Goal: Check status: Check status

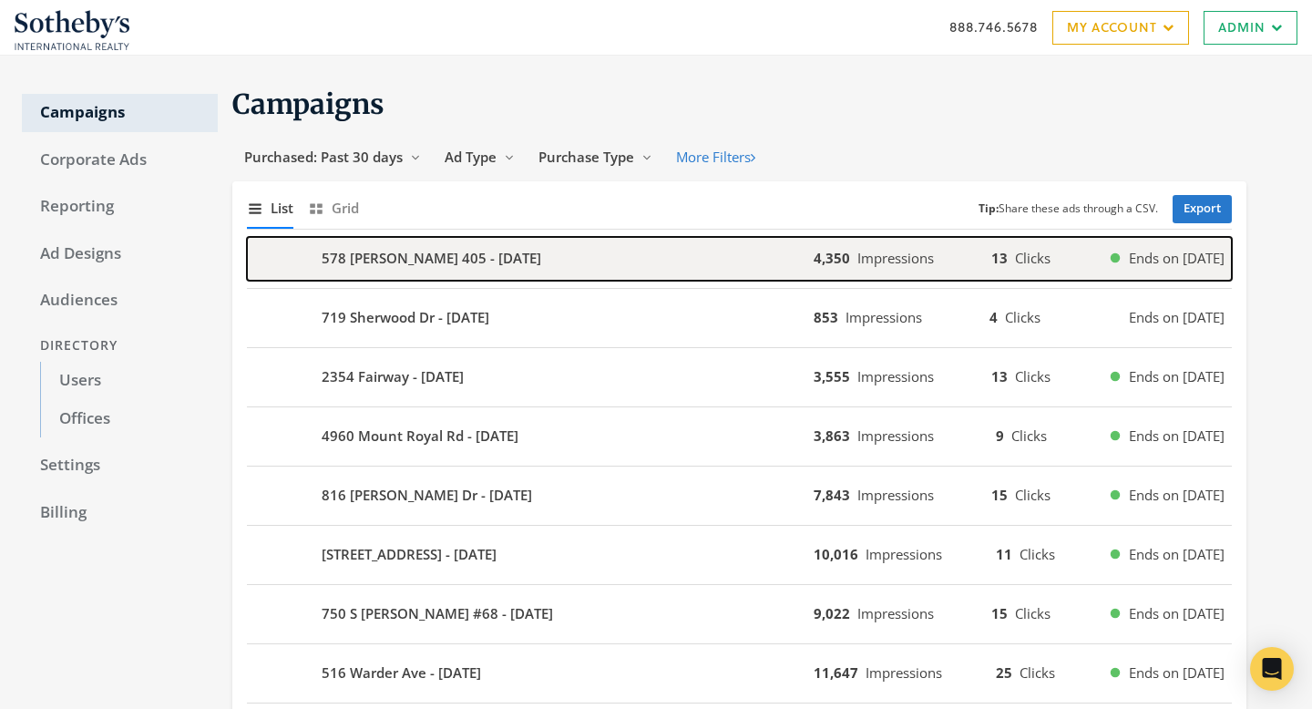
click at [512, 277] on div "578 [PERSON_NAME] 405 - [DATE]" at bounding box center [530, 259] width 567 height 44
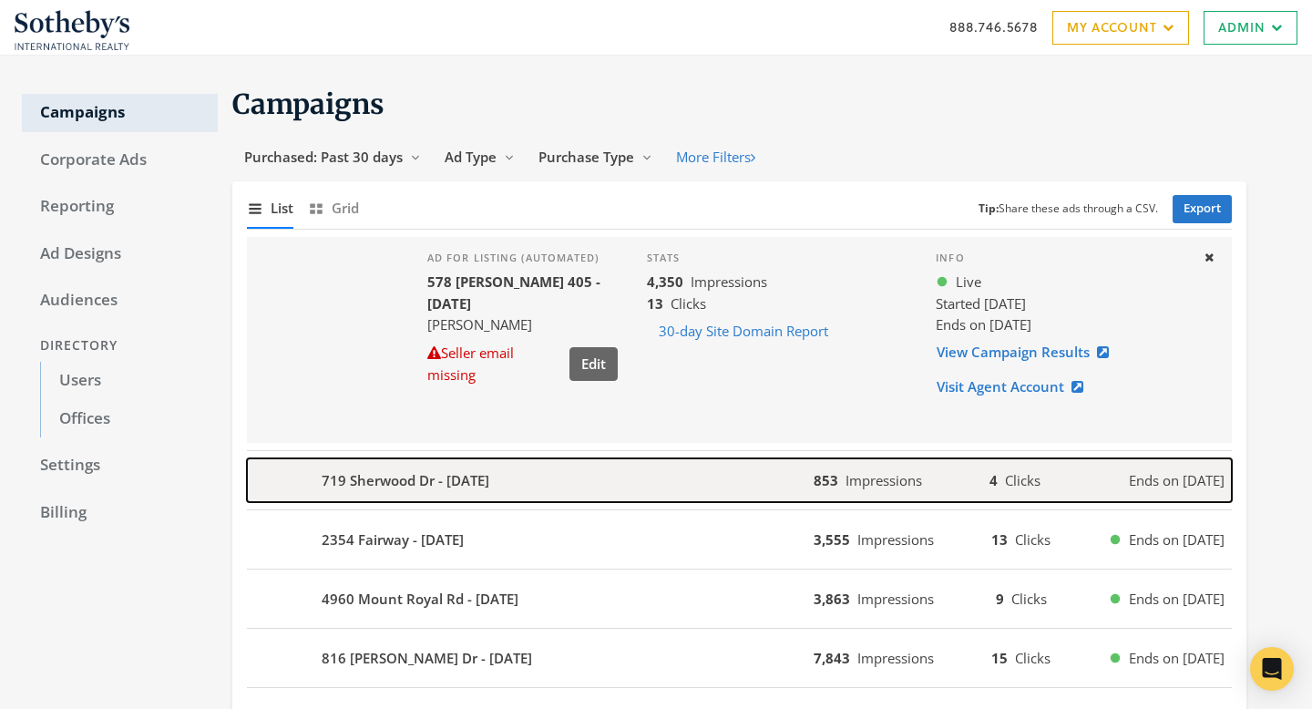
click at [601, 469] on div "719 Sherwood Dr - 2025-08-23" at bounding box center [530, 480] width 567 height 44
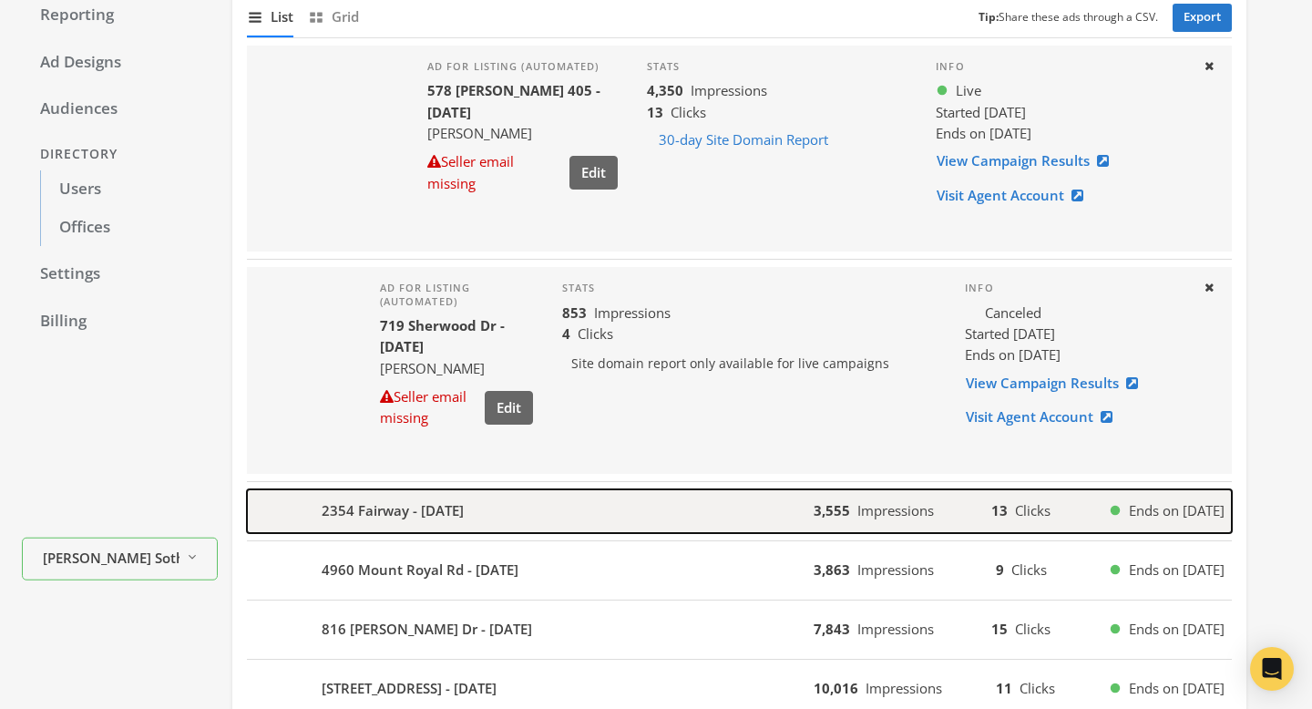
click at [601, 497] on div "2354 Fairway - 2025-08-23" at bounding box center [530, 511] width 567 height 44
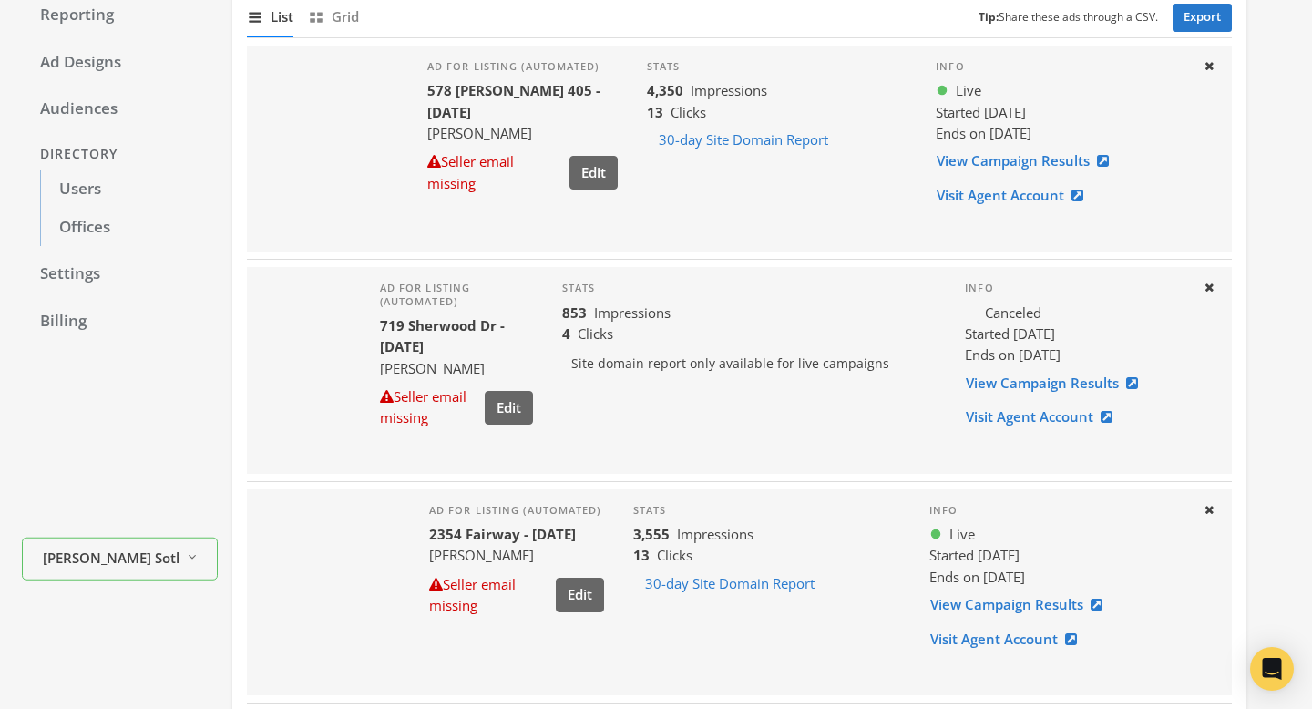
scroll to position [384, 0]
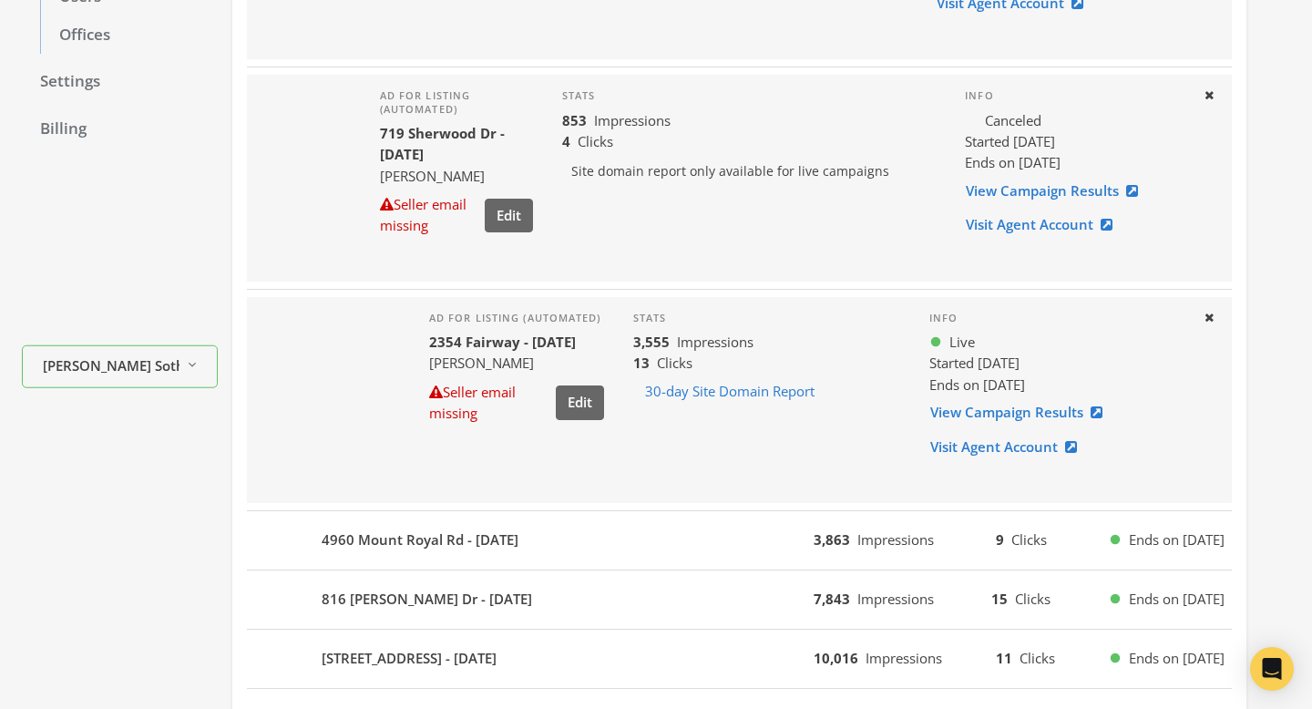
click at [601, 517] on div "4960 Mount Royal Rd - 2025-08-23 3,863 Impressions 9 Clicks Ends on 8/29/25" at bounding box center [739, 540] width 985 height 59
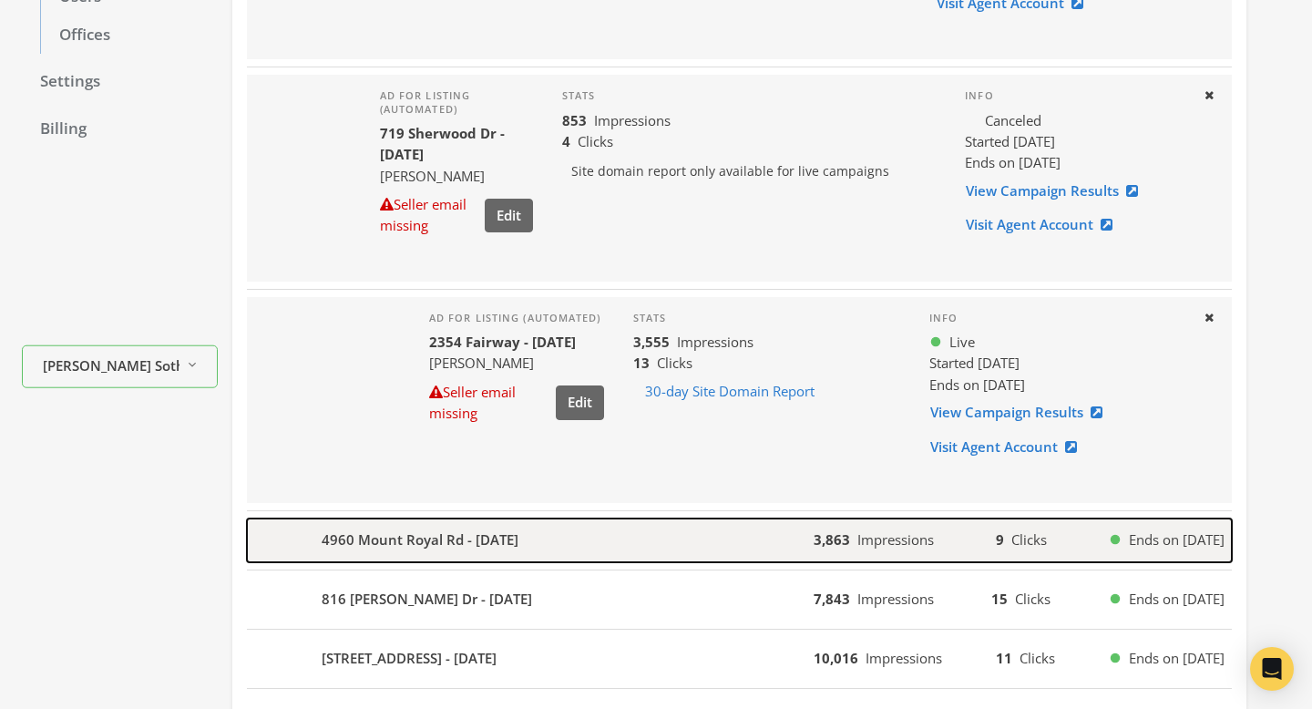
click at [608, 538] on div "4960 Mount Royal Rd - 2025-08-23" at bounding box center [530, 540] width 567 height 44
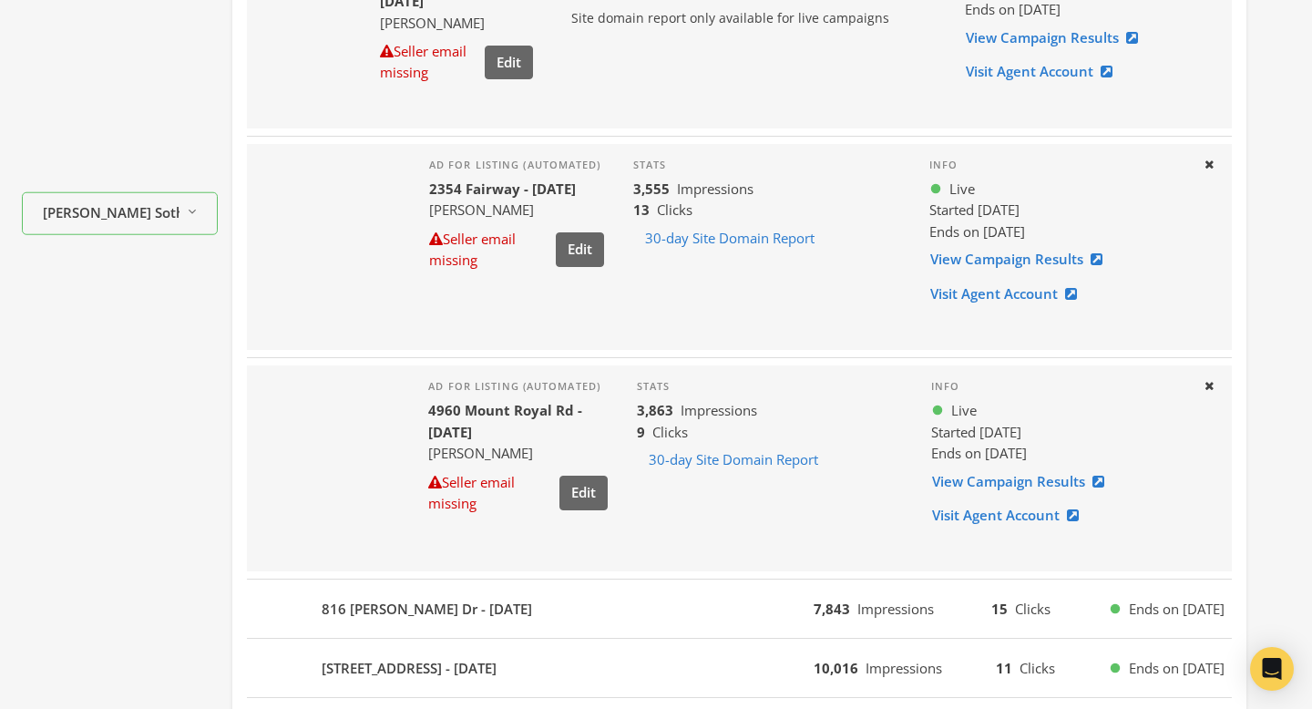
scroll to position [691, 0]
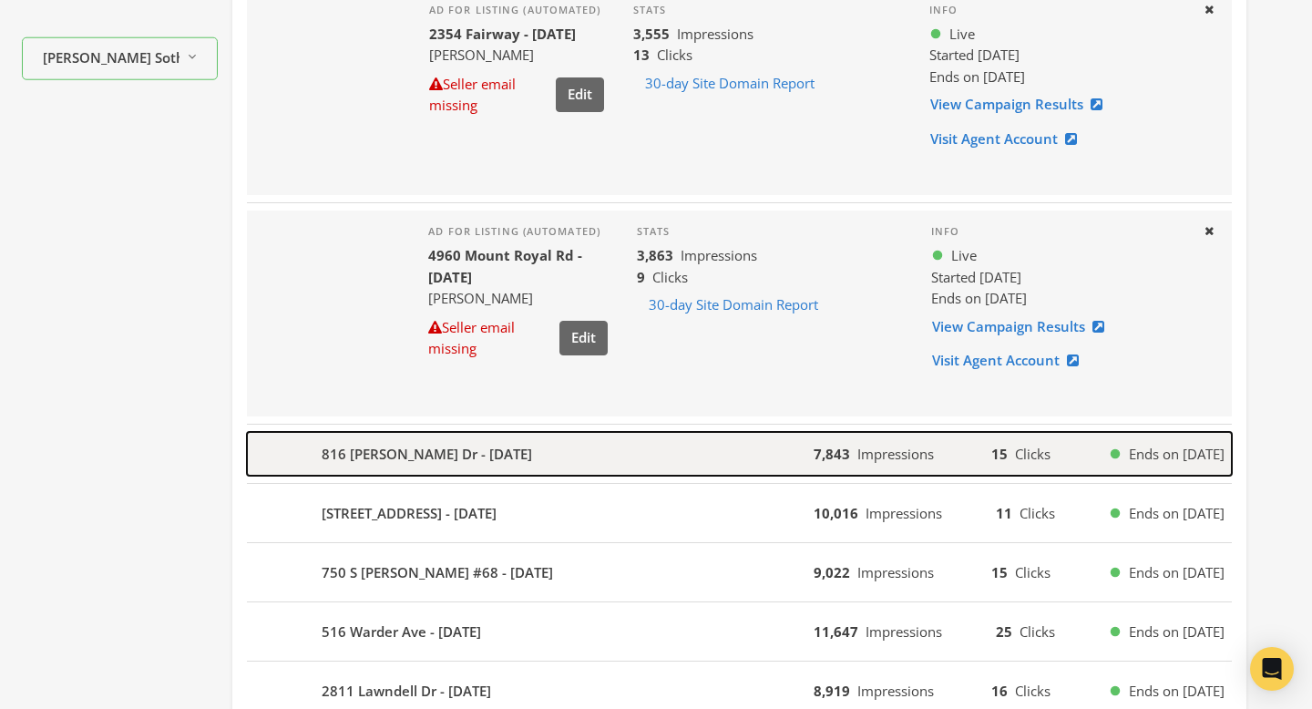
click at [602, 460] on div "816 Lisakay Dr - 2025-08-22" at bounding box center [530, 454] width 567 height 44
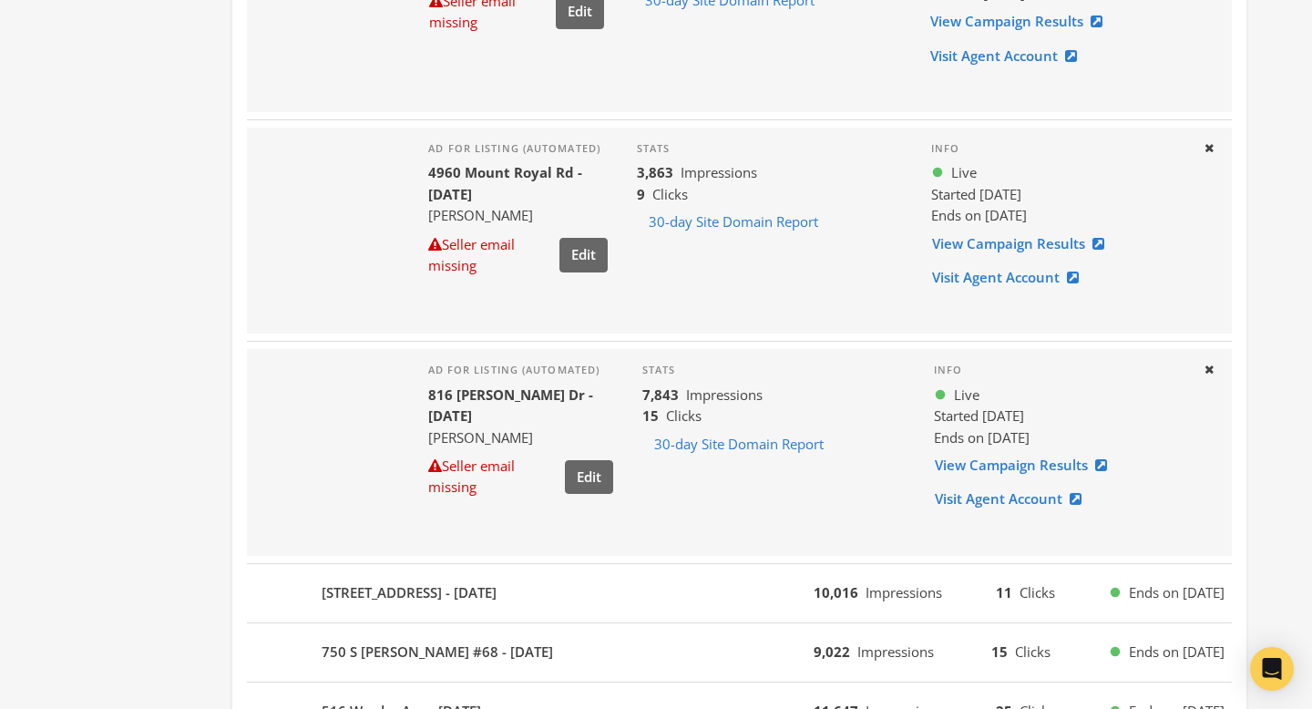
scroll to position [1091, 0]
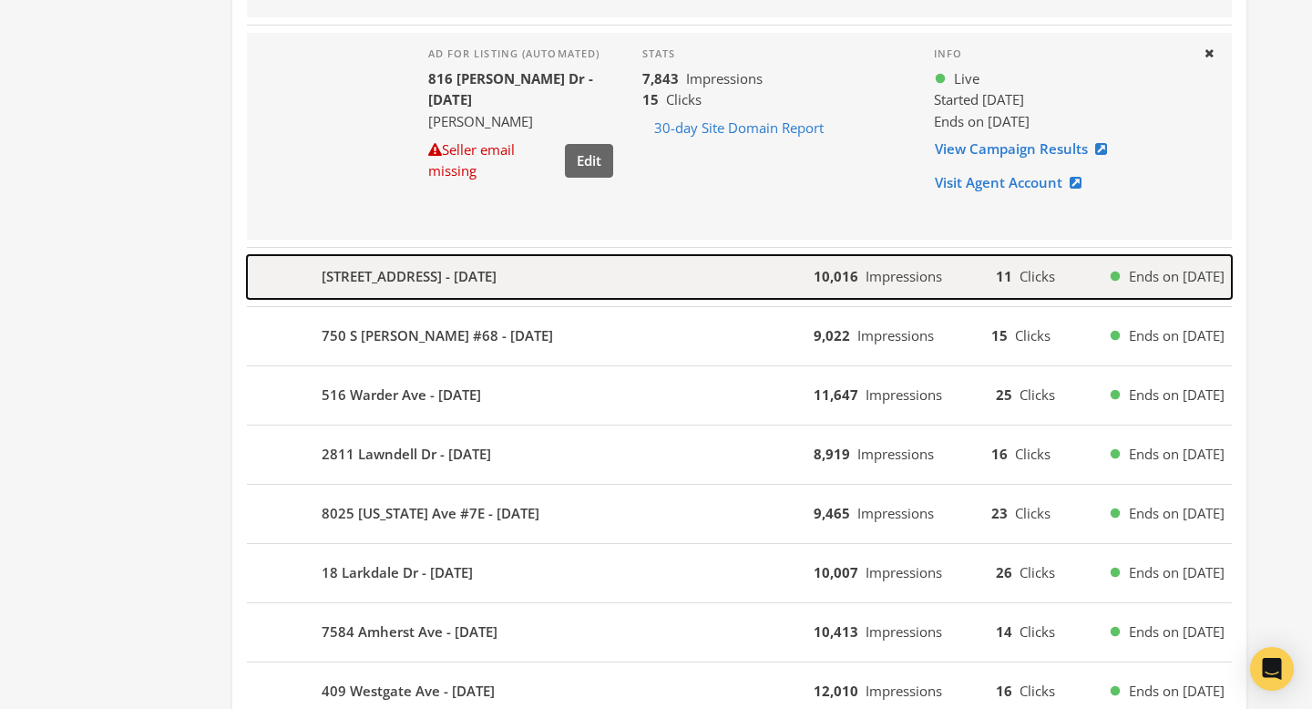
click at [592, 286] on div "4329 Westminster Pl #1W - 2025-08-21" at bounding box center [530, 277] width 567 height 44
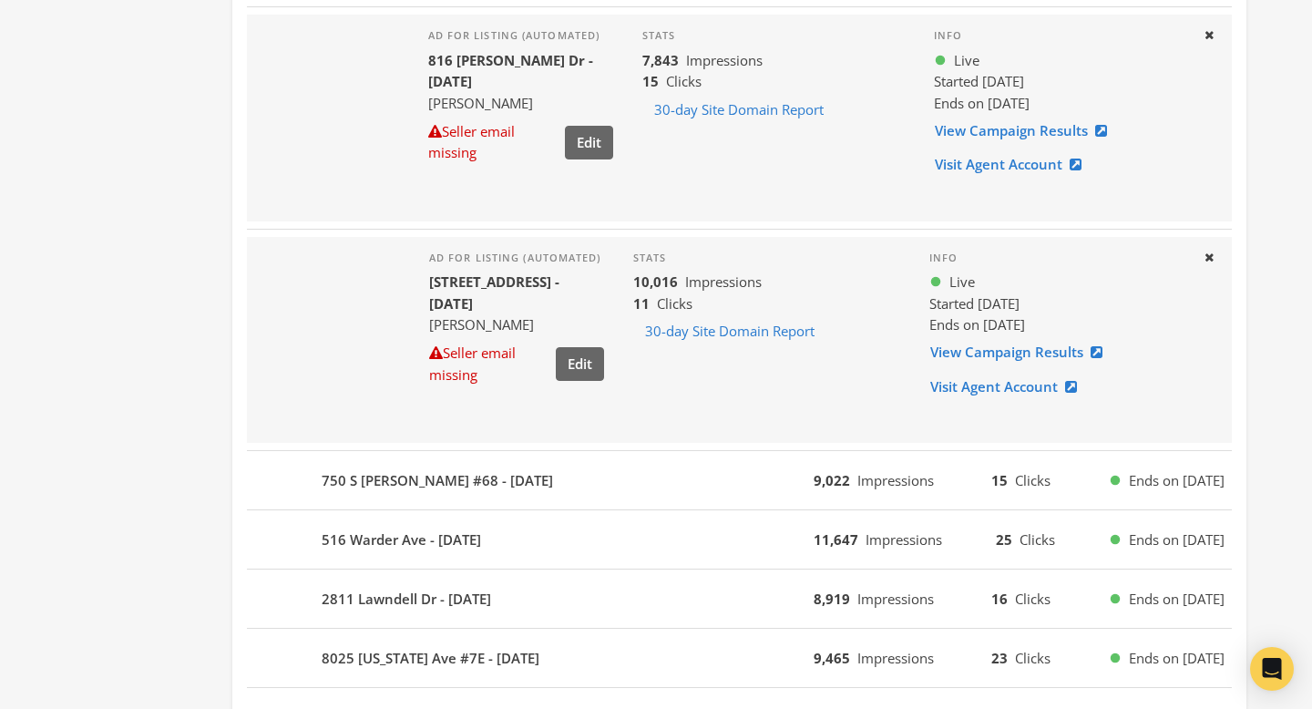
scroll to position [1385, 0]
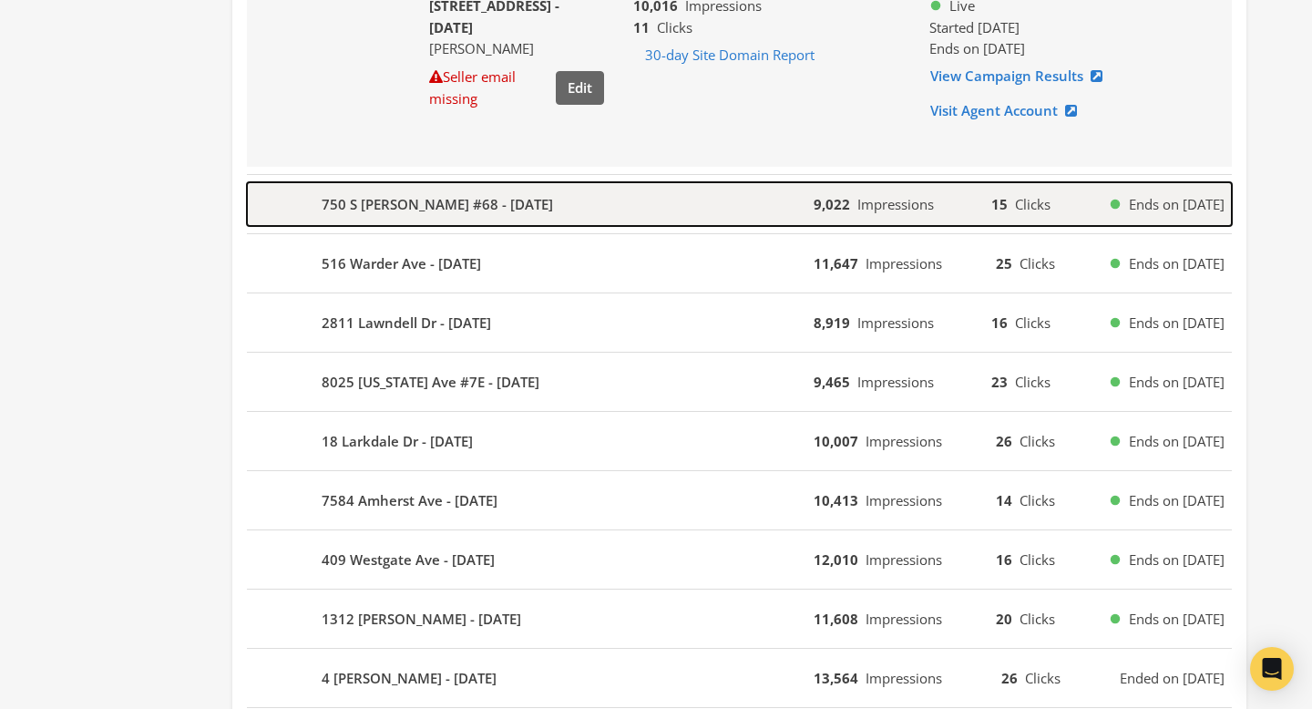
click at [589, 211] on div "750 S Hanley Rd #68 - 2025-08-21" at bounding box center [530, 204] width 567 height 44
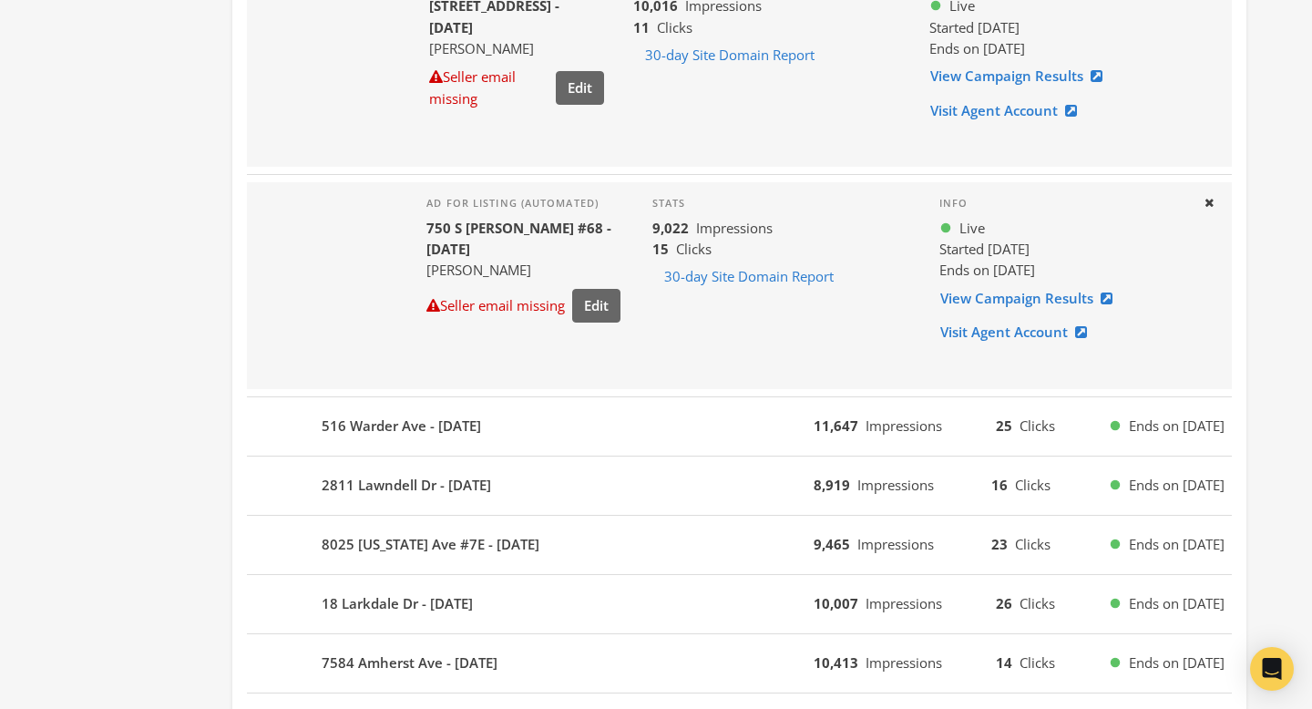
scroll to position [1536, 0]
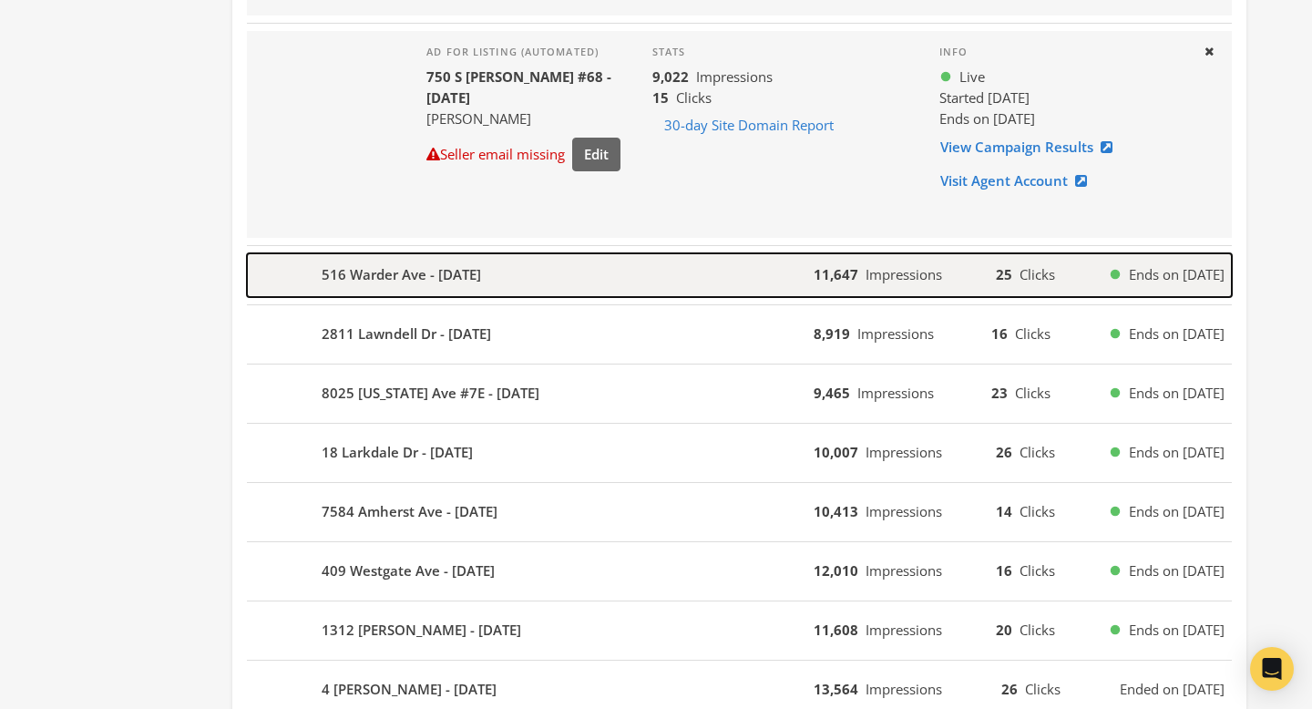
click at [584, 271] on div "516 Warder Ave - 2025-08-20" at bounding box center [530, 275] width 567 height 44
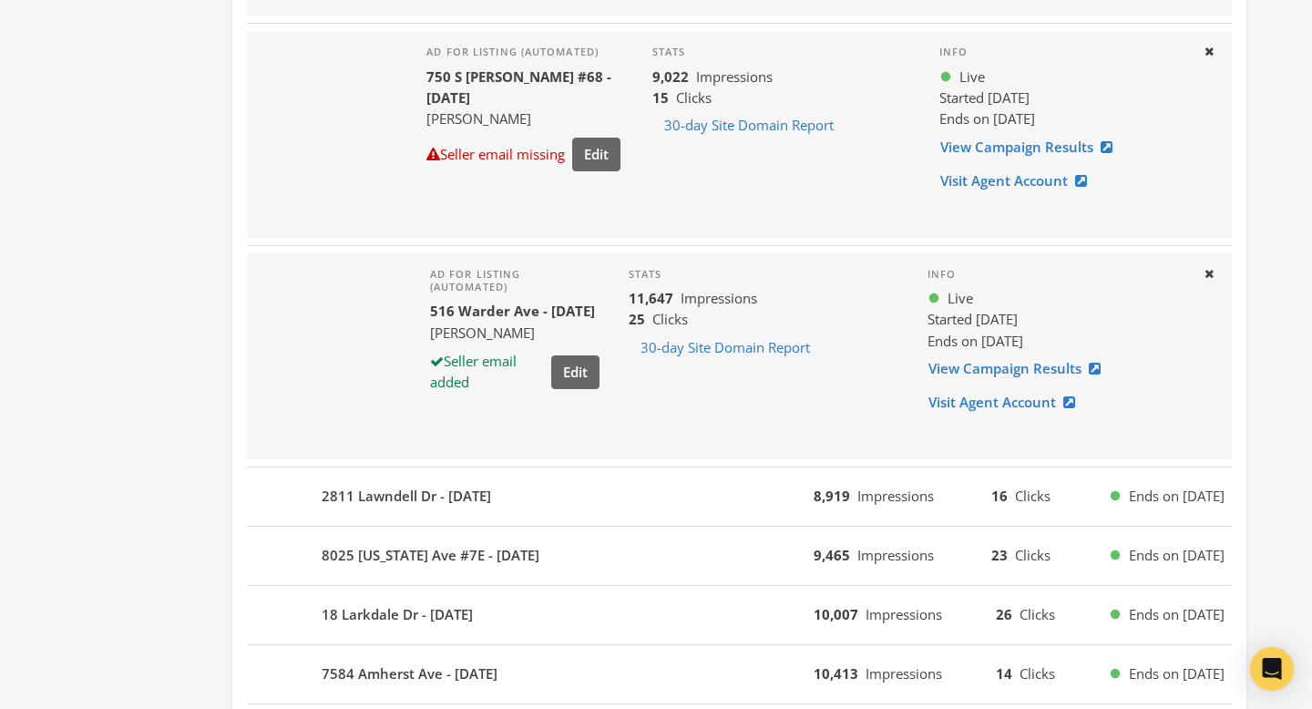
scroll to position [1743, 0]
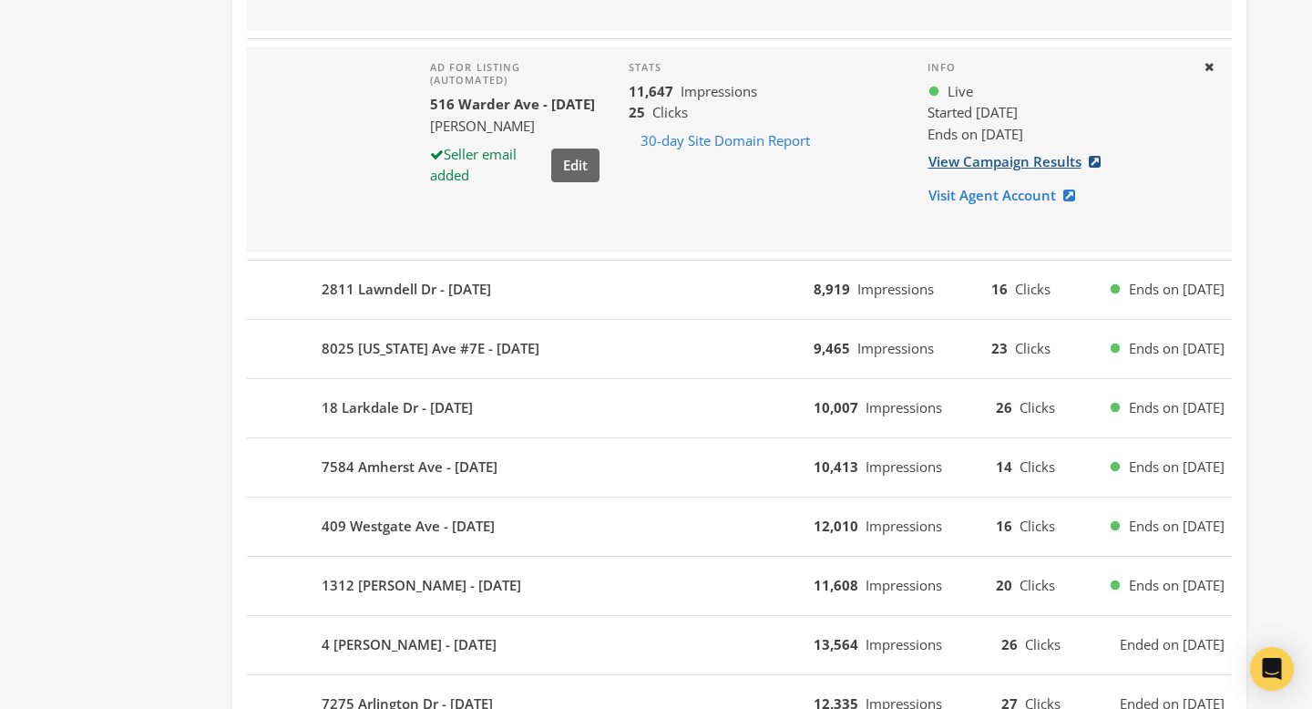
click at [985, 158] on link "View Campaign Results" at bounding box center [1019, 162] width 185 height 34
click at [1270, 678] on icon "Open Intercom Messenger" at bounding box center [1272, 669] width 24 height 24
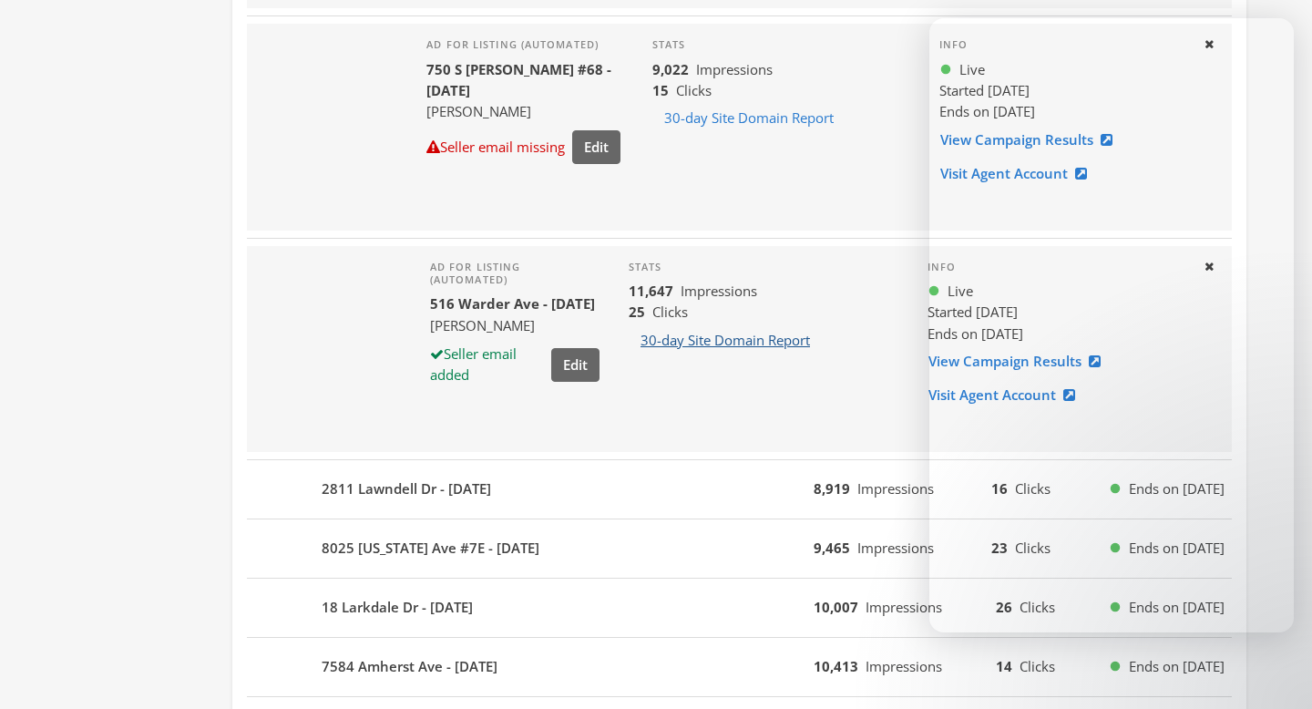
scroll to position [1473, 0]
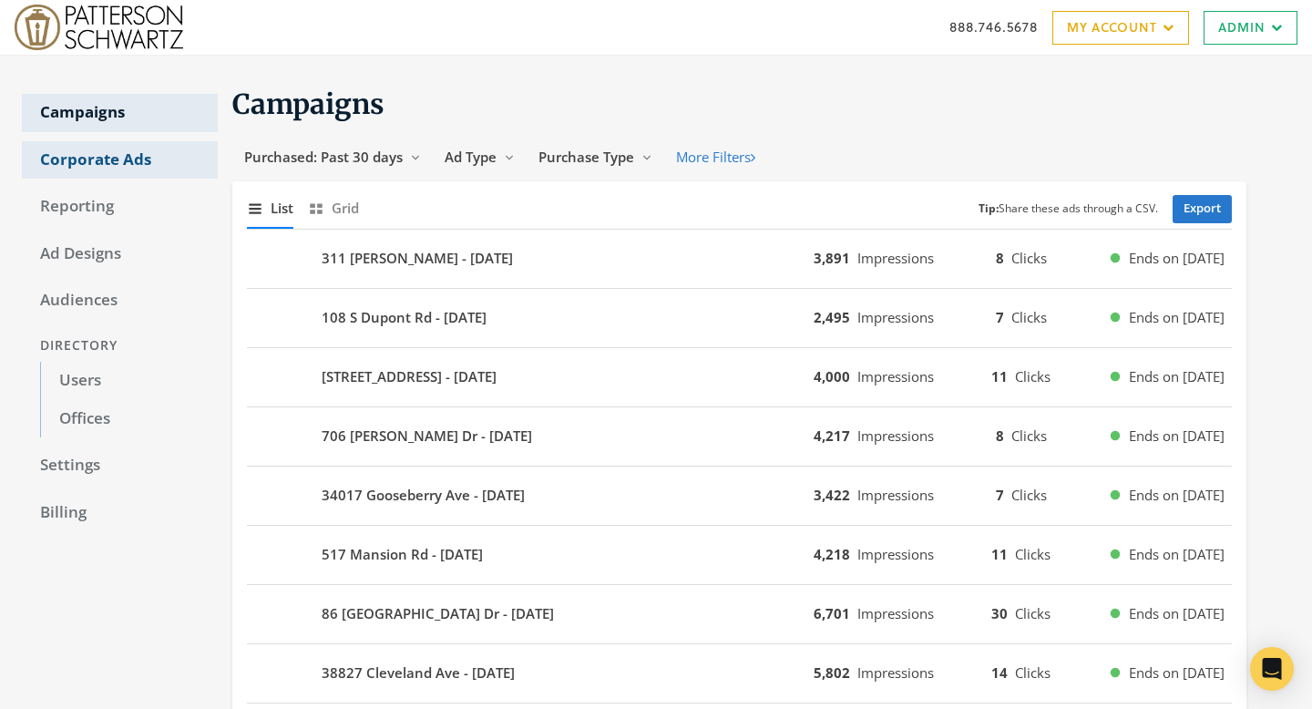
click at [92, 173] on link "Corporate Ads" at bounding box center [120, 160] width 196 height 38
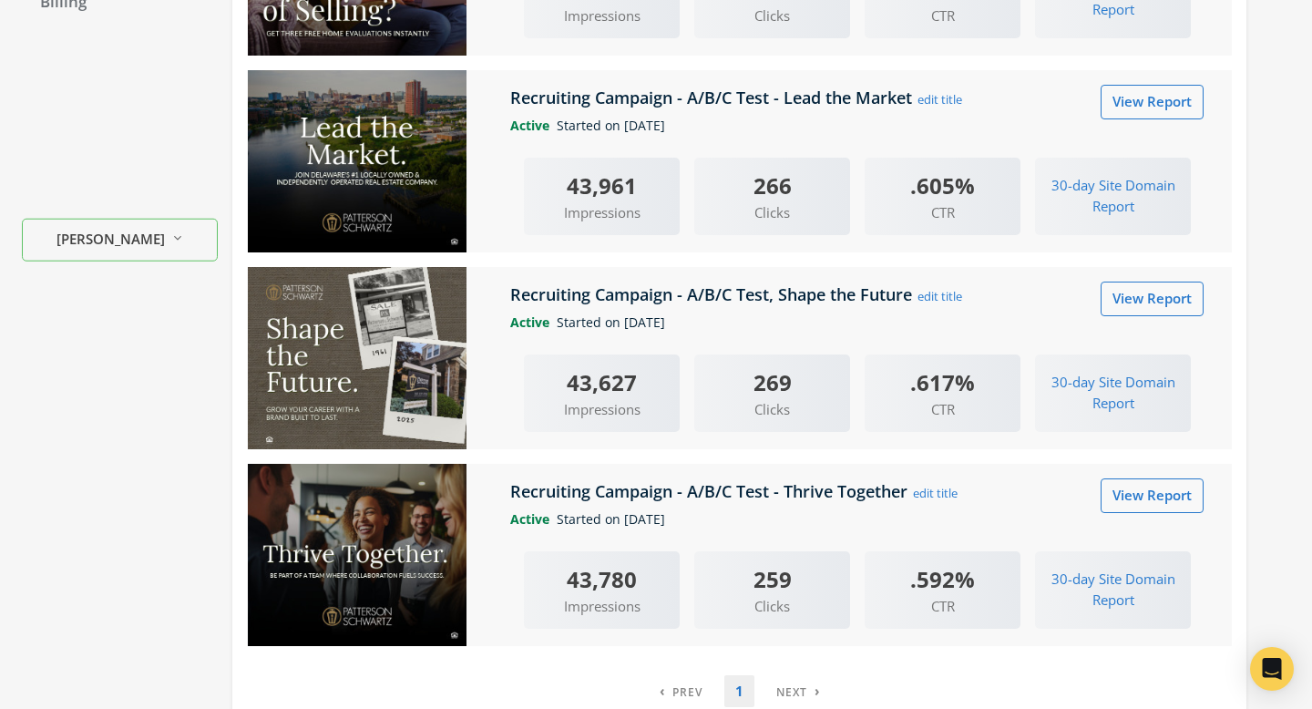
scroll to position [447, 0]
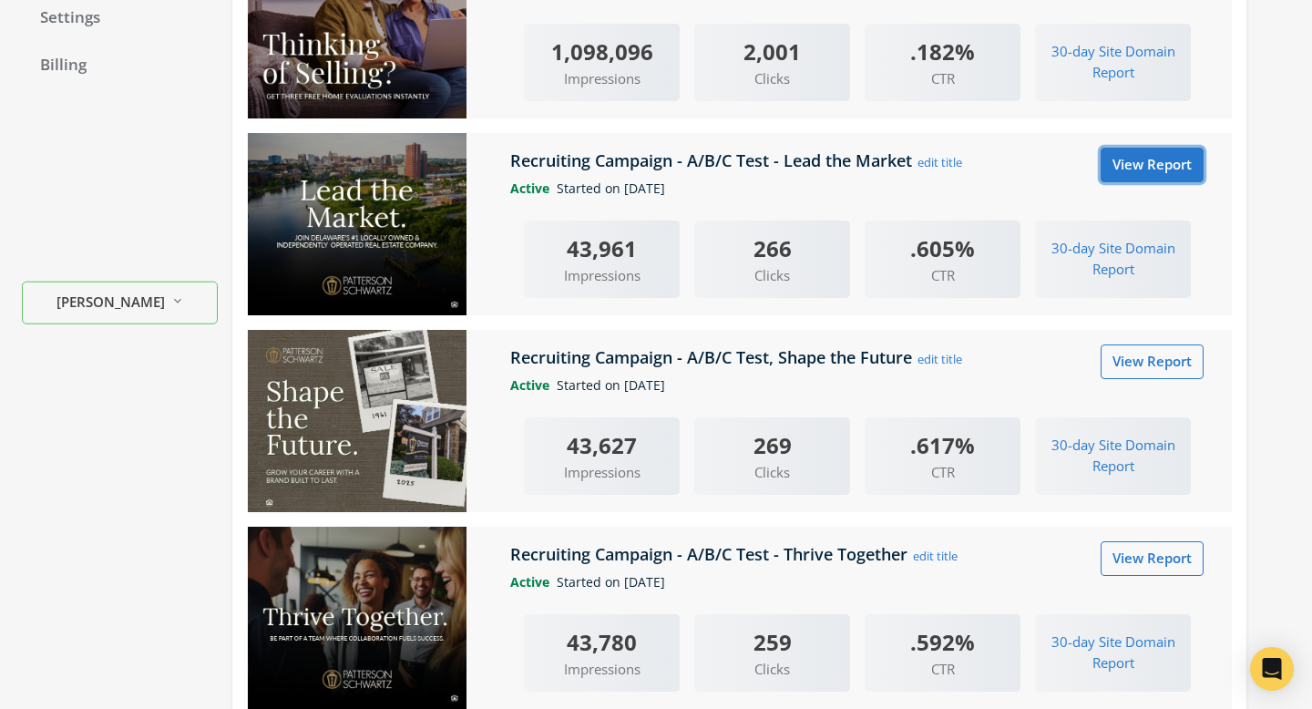
click at [1139, 161] on link "View Report" at bounding box center [1152, 165] width 103 height 34
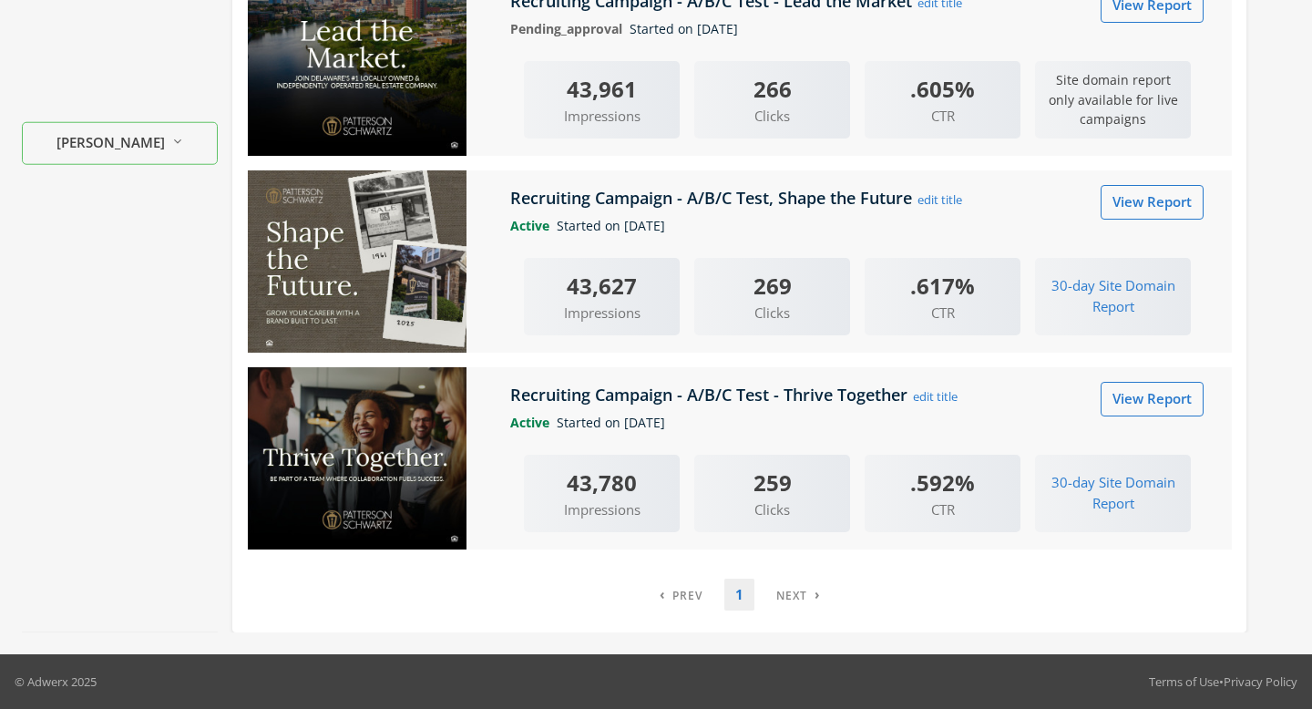
scroll to position [598, 0]
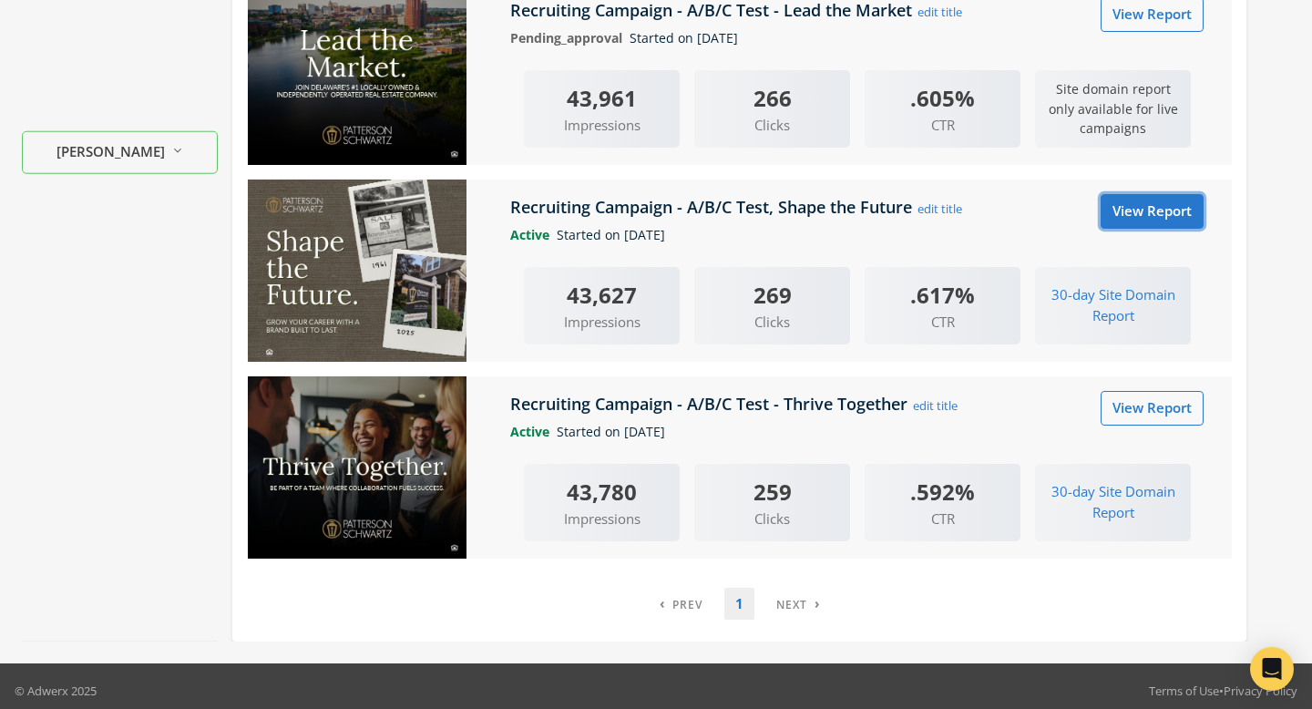
click at [1136, 209] on link "View Report" at bounding box center [1152, 211] width 103 height 34
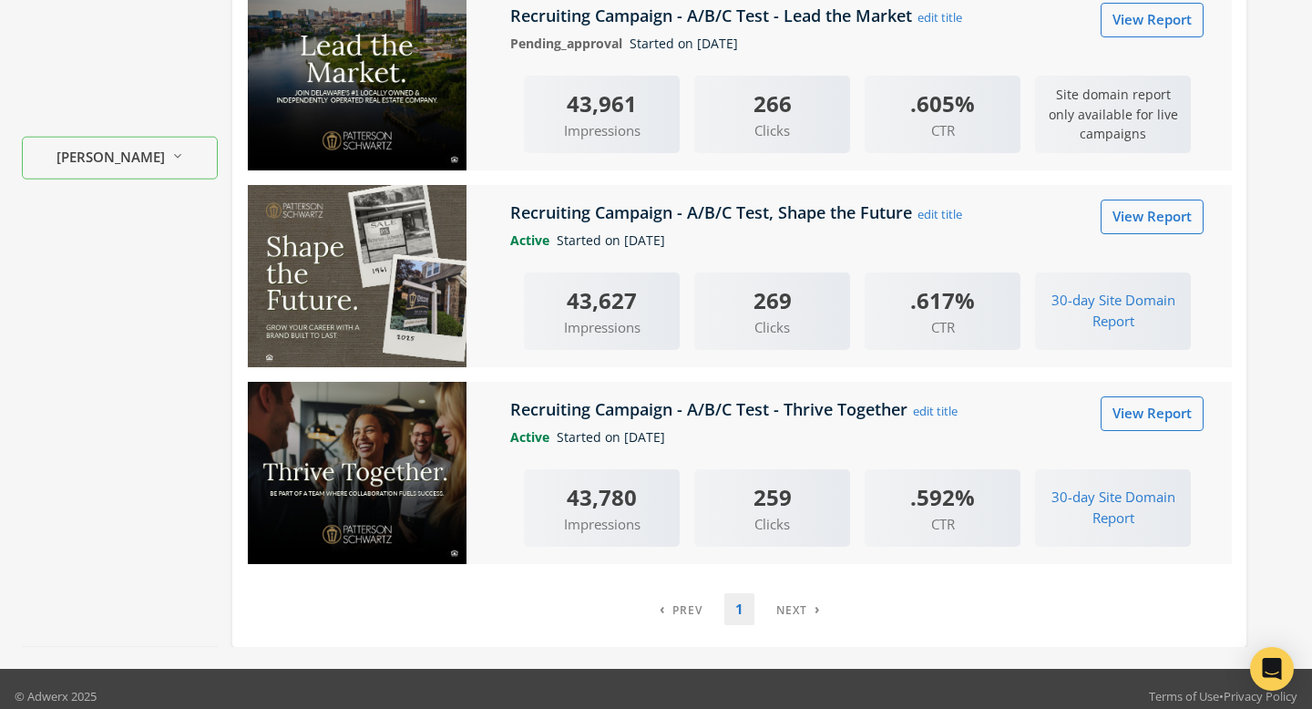
scroll to position [607, 0]
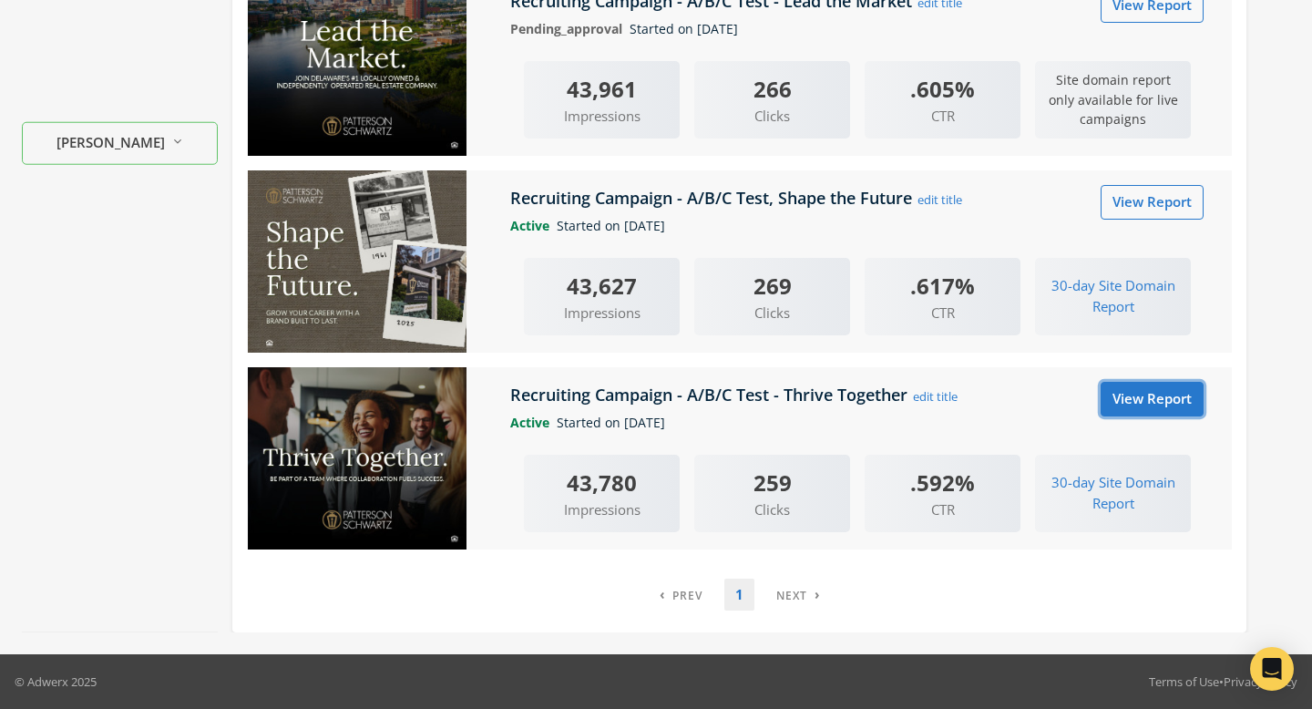
click at [1128, 396] on link "View Report" at bounding box center [1152, 399] width 103 height 34
